Goal: Task Accomplishment & Management: Complete application form

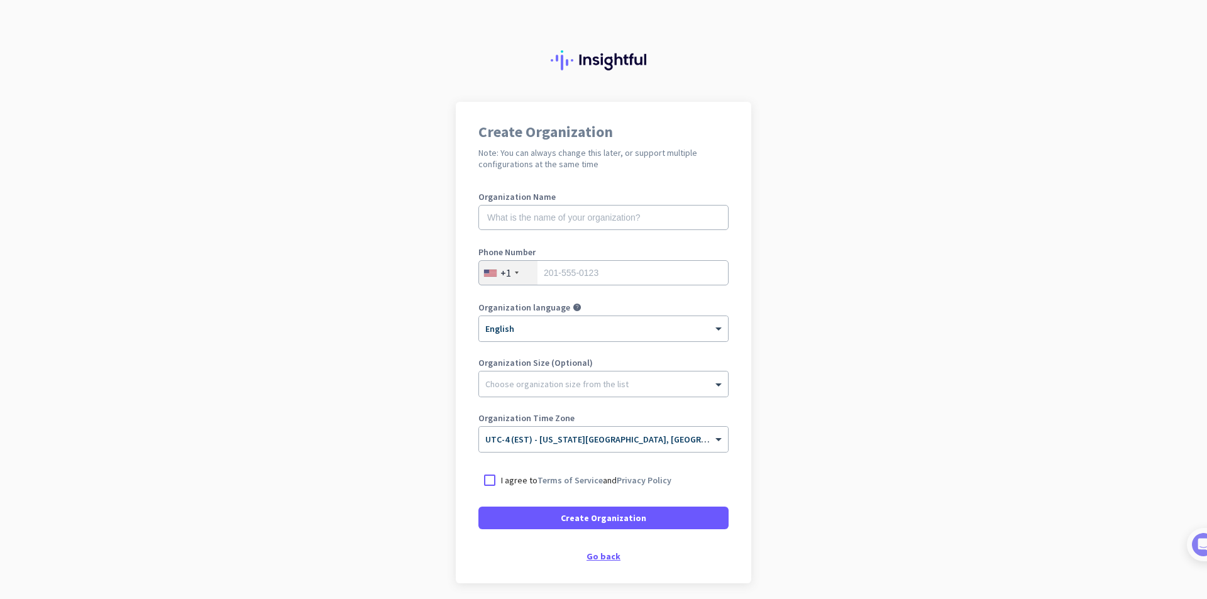
click at [598, 560] on div "Go back" at bounding box center [603, 556] width 250 height 9
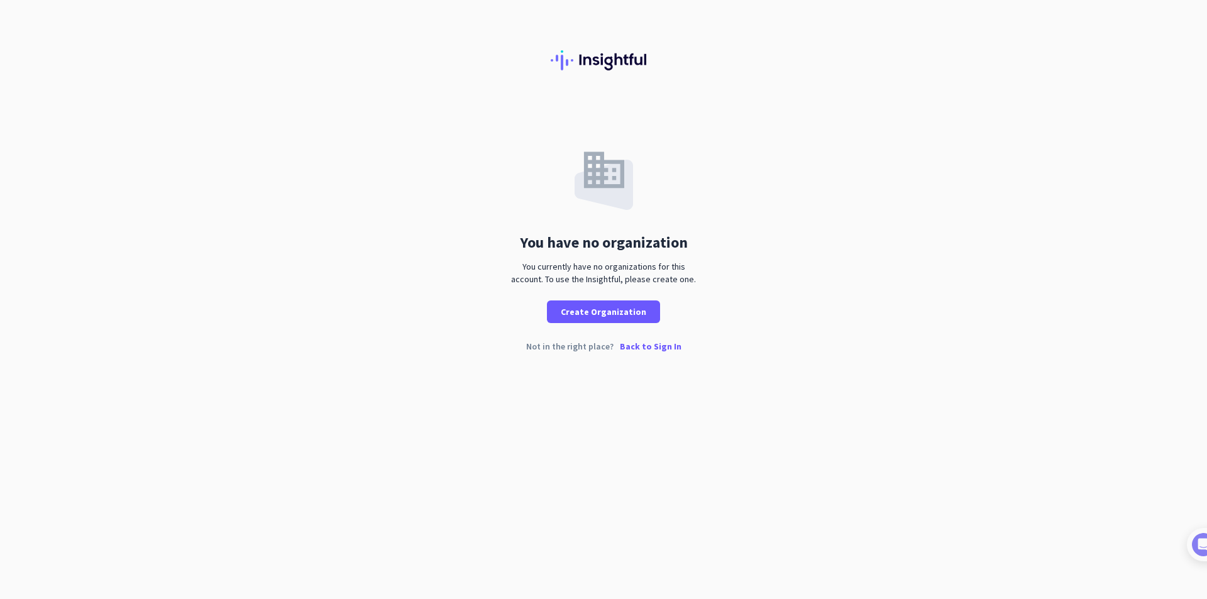
click at [640, 346] on p "Back to Sign In" at bounding box center [651, 346] width 62 height 9
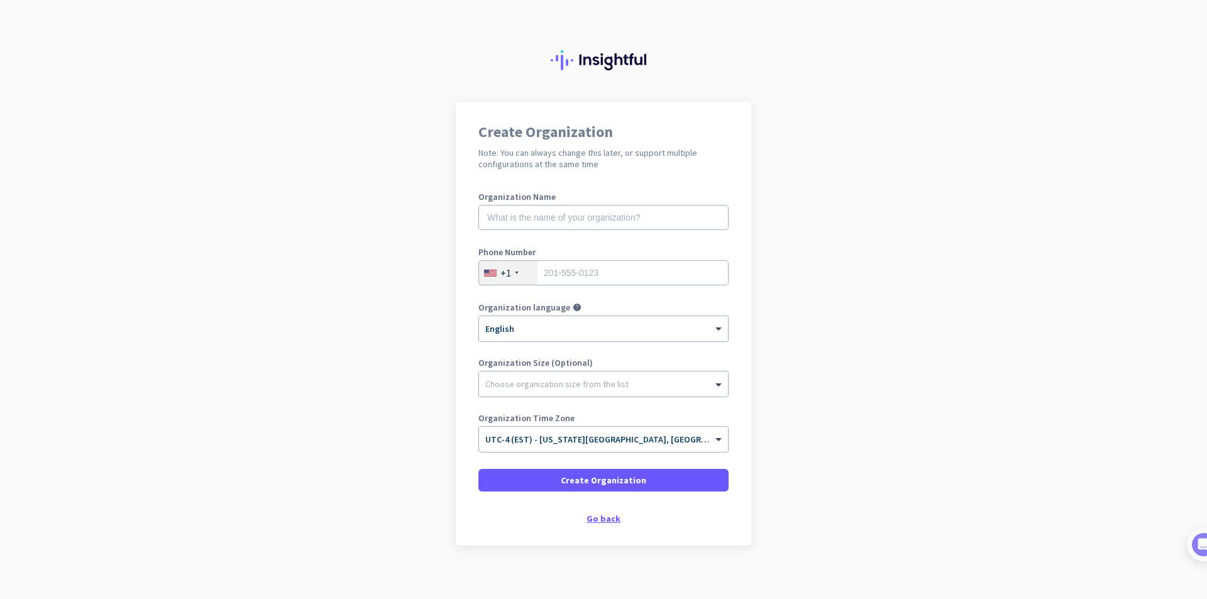
click at [594, 519] on div "Go back" at bounding box center [603, 518] width 250 height 9
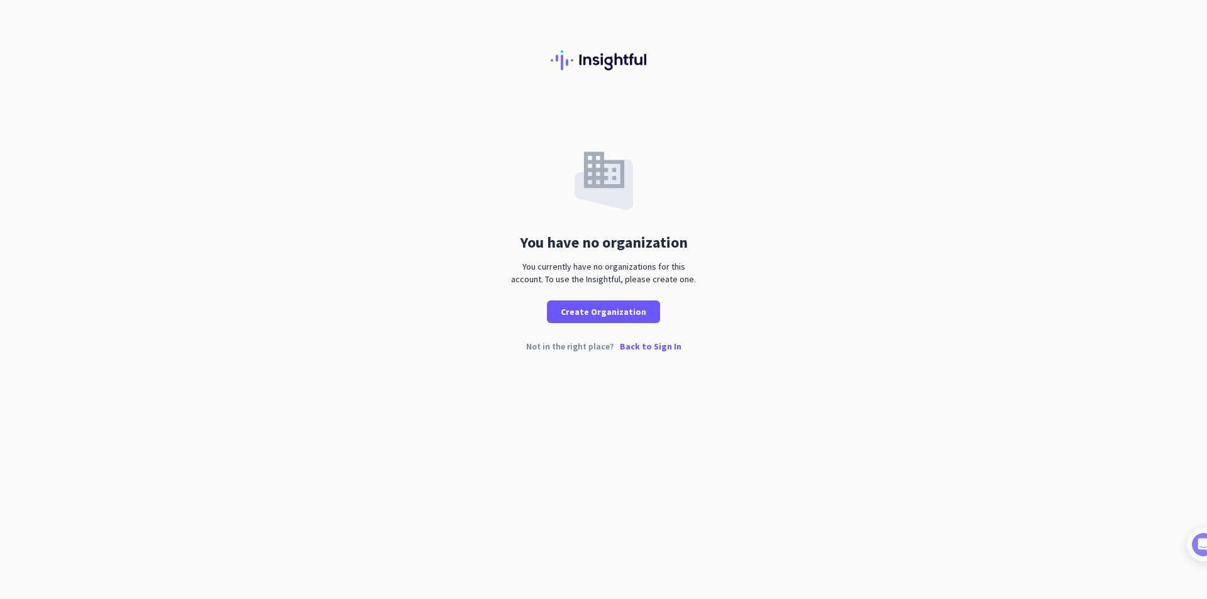
click at [661, 346] on p "Back to Sign In" at bounding box center [651, 346] width 62 height 9
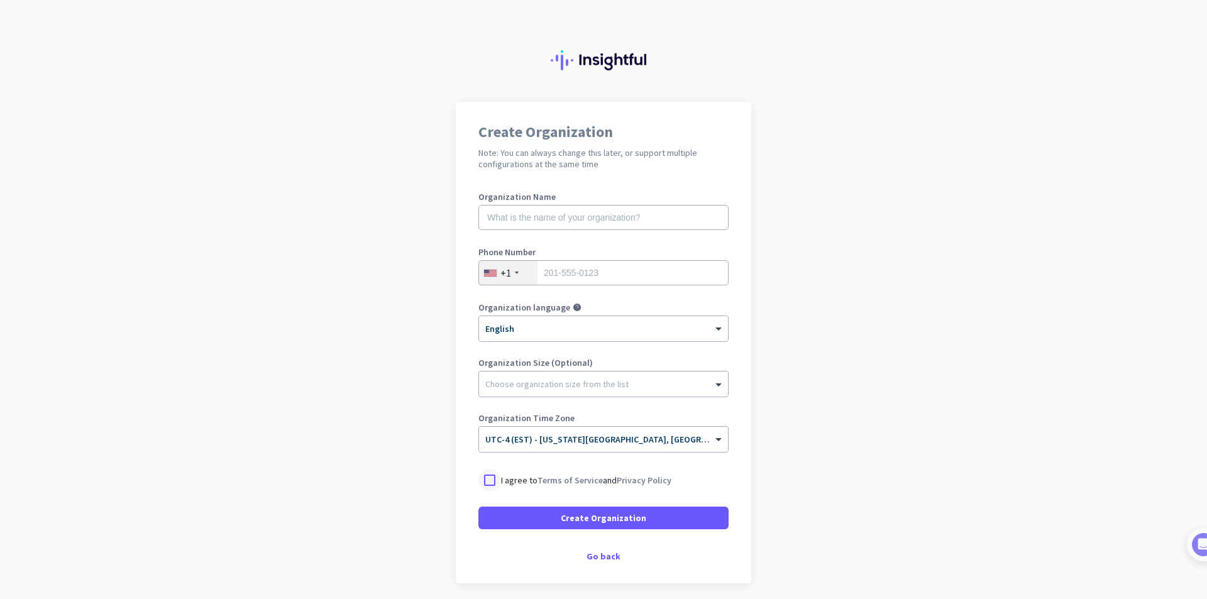
click at [487, 479] on div at bounding box center [489, 480] width 23 height 23
click at [535, 512] on span at bounding box center [603, 518] width 250 height 30
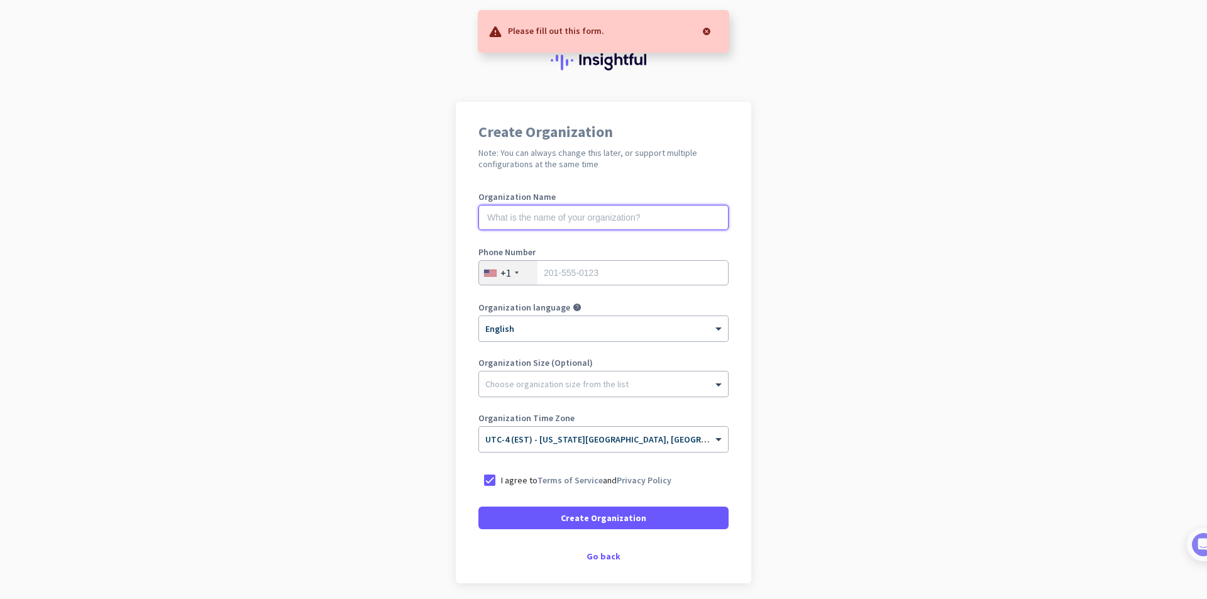
click at [605, 218] on input "text" at bounding box center [603, 217] width 250 height 25
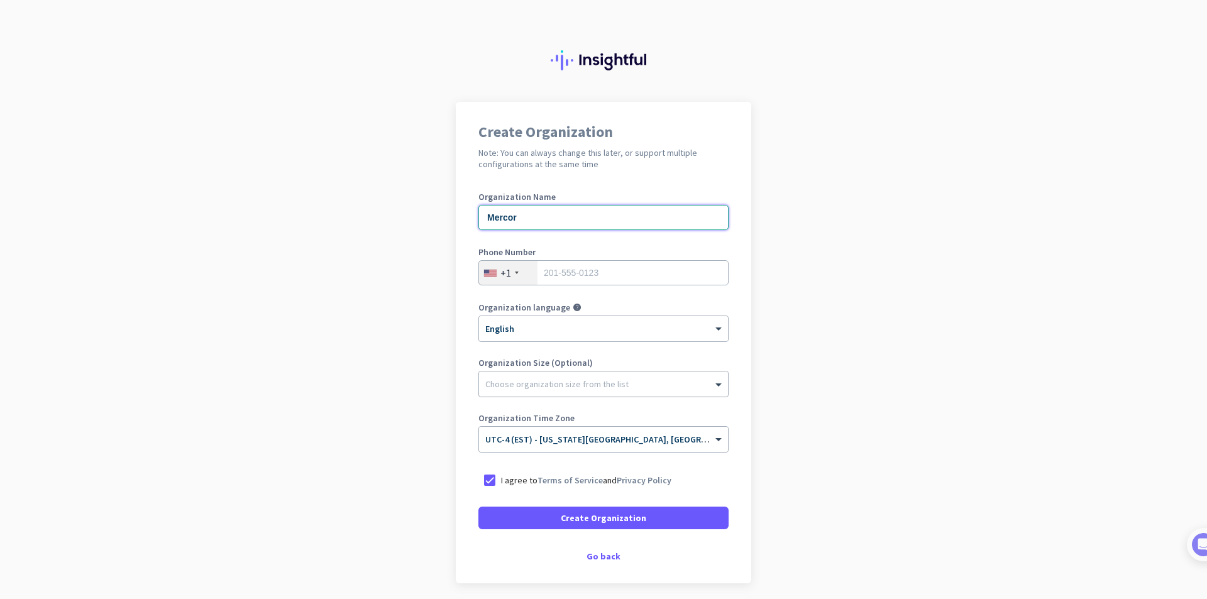
type input "Mercor"
click at [587, 384] on div at bounding box center [603, 381] width 249 height 13
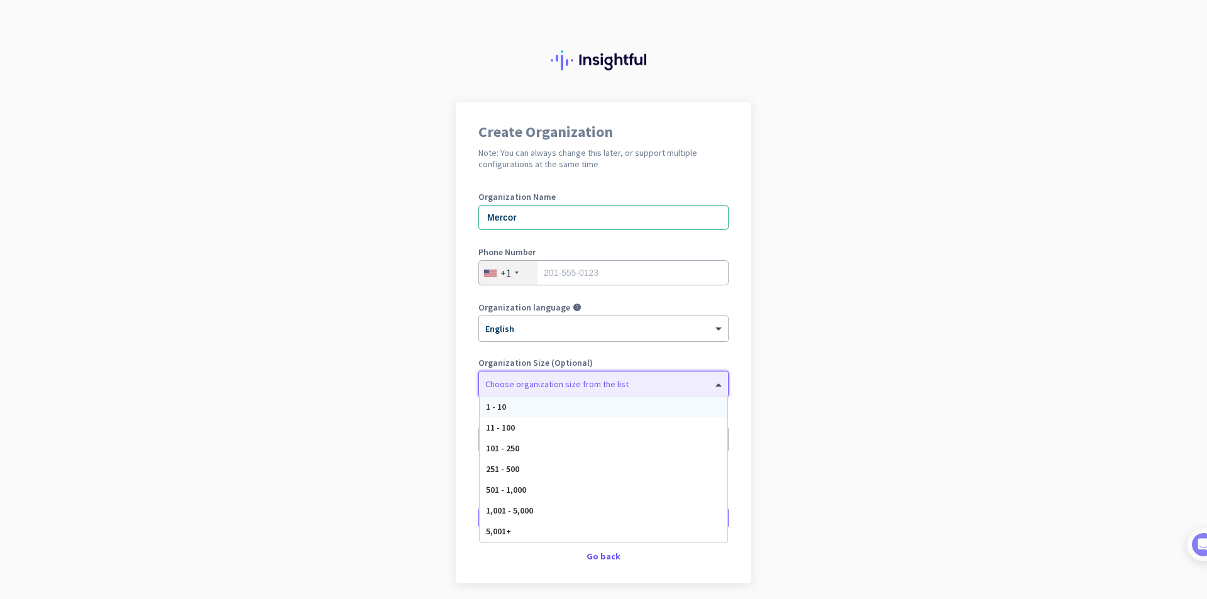
click at [515, 401] on div "1 - 10" at bounding box center [604, 407] width 248 height 21
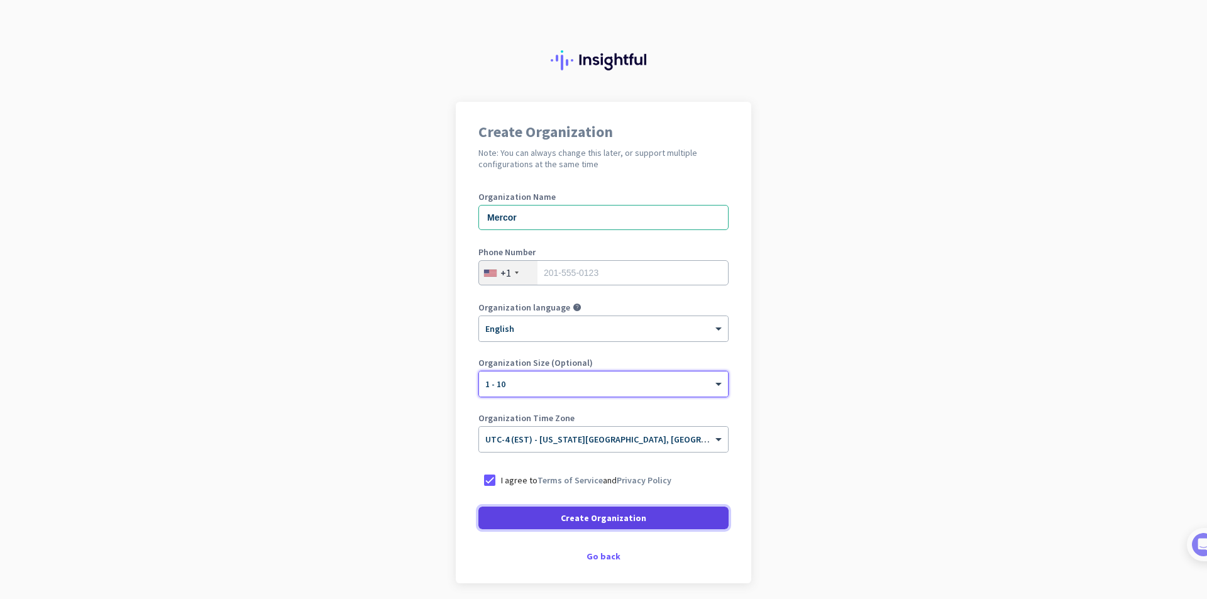
click at [620, 518] on span "Create Organization" at bounding box center [603, 518] width 85 height 13
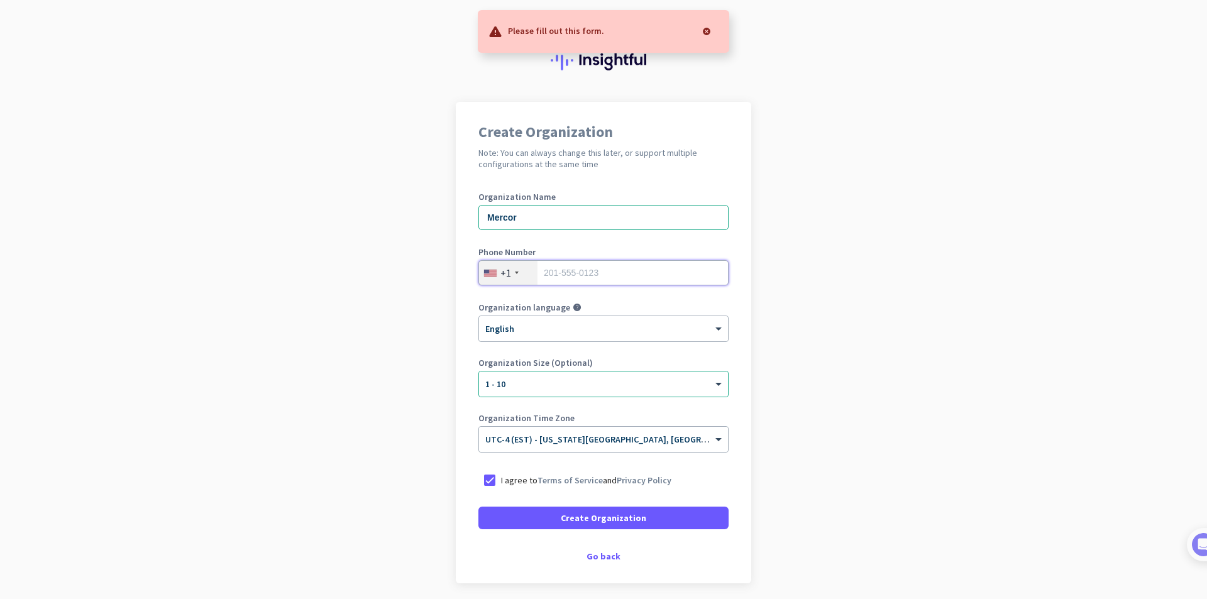
click at [552, 265] on input "tel" at bounding box center [603, 272] width 250 height 25
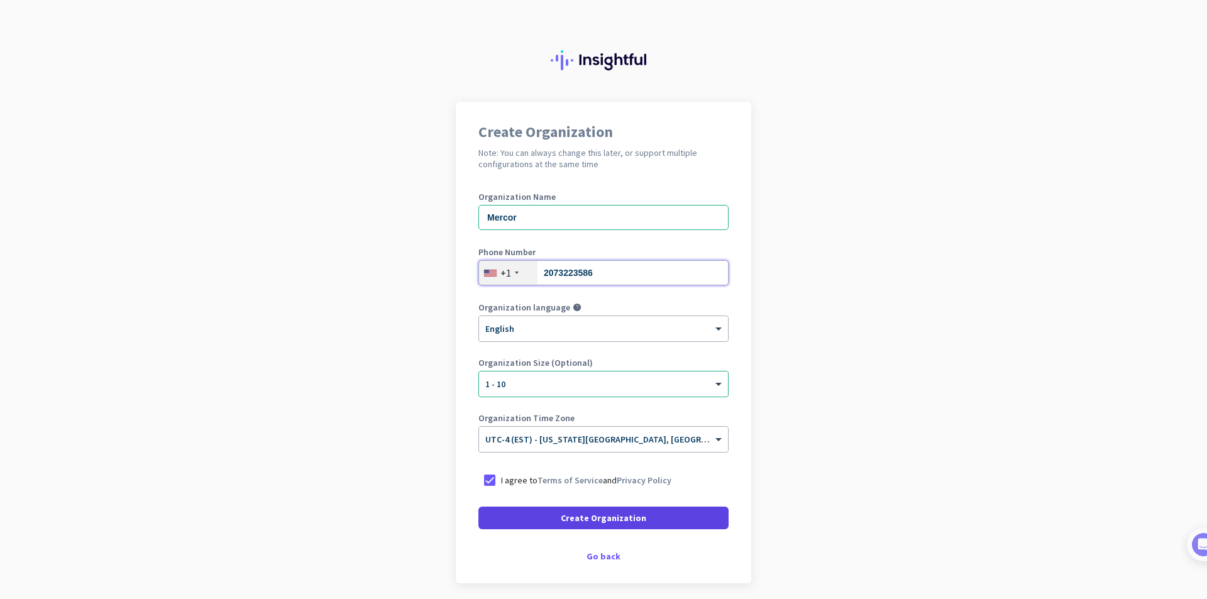
type input "2073223586"
click at [585, 519] on span "Create Organization" at bounding box center [603, 518] width 85 height 13
